Goal: Information Seeking & Learning: Understand process/instructions

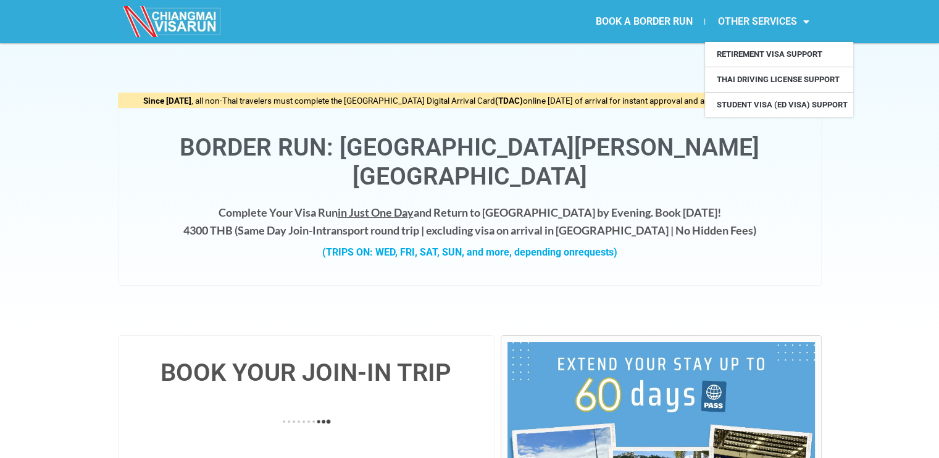
click at [749, 21] on link "OTHER SERVICES" at bounding box center [763, 21] width 116 height 28
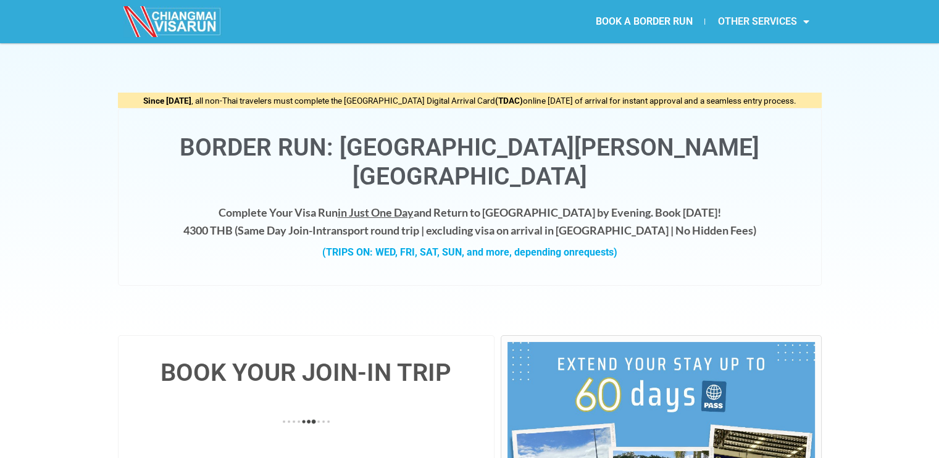
click at [749, 24] on link "OTHER SERVICES" at bounding box center [763, 21] width 116 height 28
click at [789, 15] on link "OTHER SERVICES" at bounding box center [763, 21] width 116 height 28
click at [768, 23] on link "OTHER SERVICES" at bounding box center [763, 21] width 116 height 28
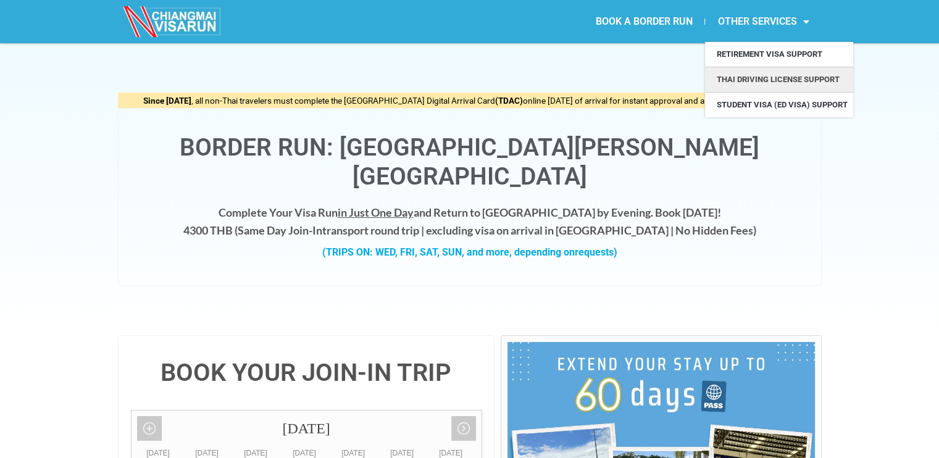
click at [750, 74] on link "Thai Driving License Support" at bounding box center [779, 79] width 148 height 25
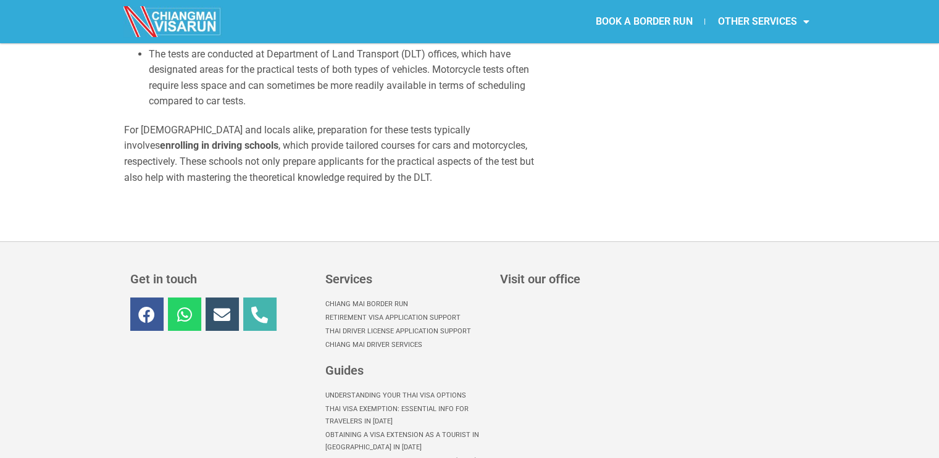
scroll to position [4322, 0]
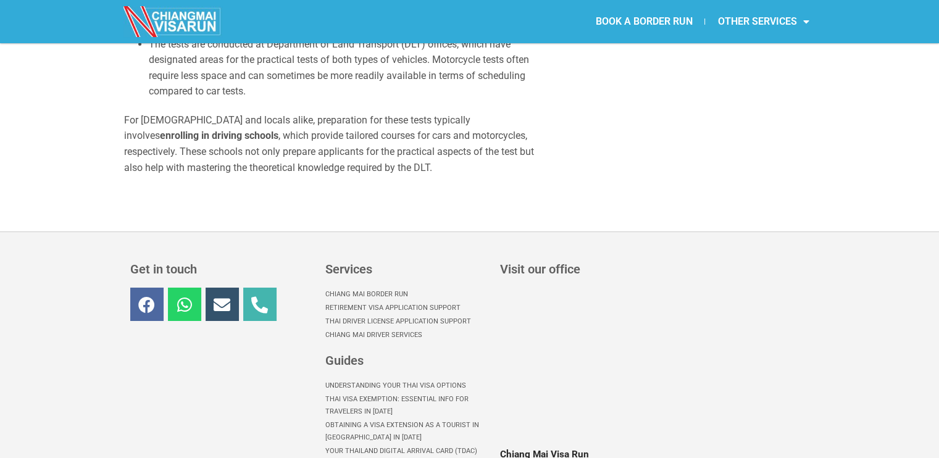
click at [146, 296] on icon at bounding box center [146, 304] width 17 height 17
click at [178, 288] on link "Whatsapp" at bounding box center [184, 304] width 33 height 33
